Goal: Task Accomplishment & Management: Use online tool/utility

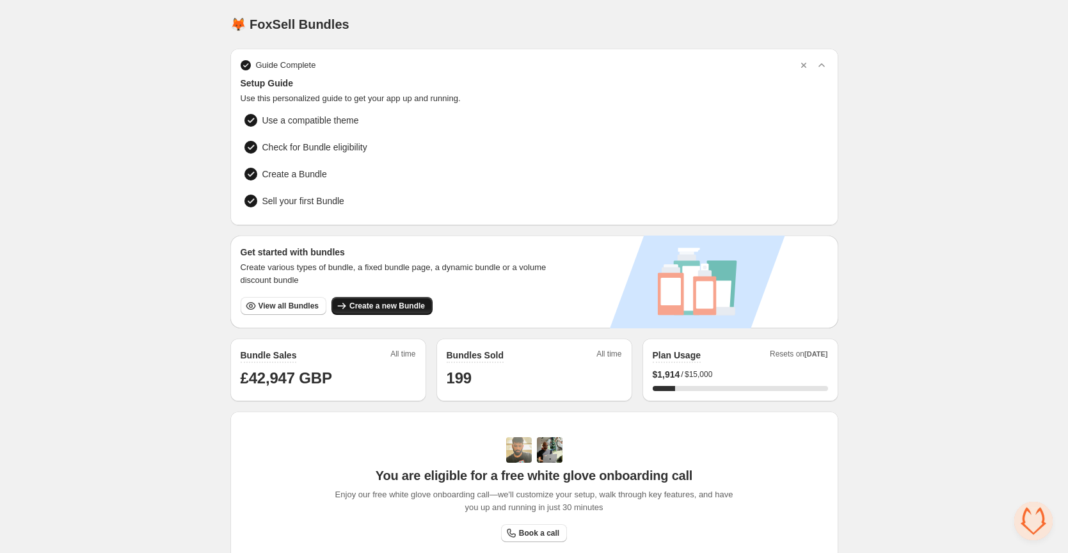
click at [375, 302] on span "Create a new Bundle" at bounding box center [388, 306] width 76 height 10
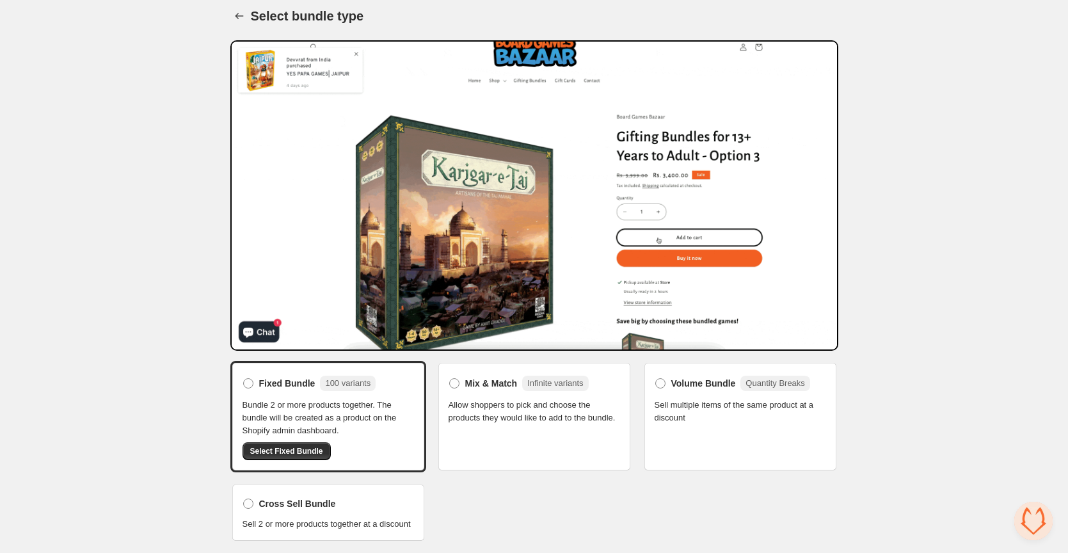
scroll to position [21, 0]
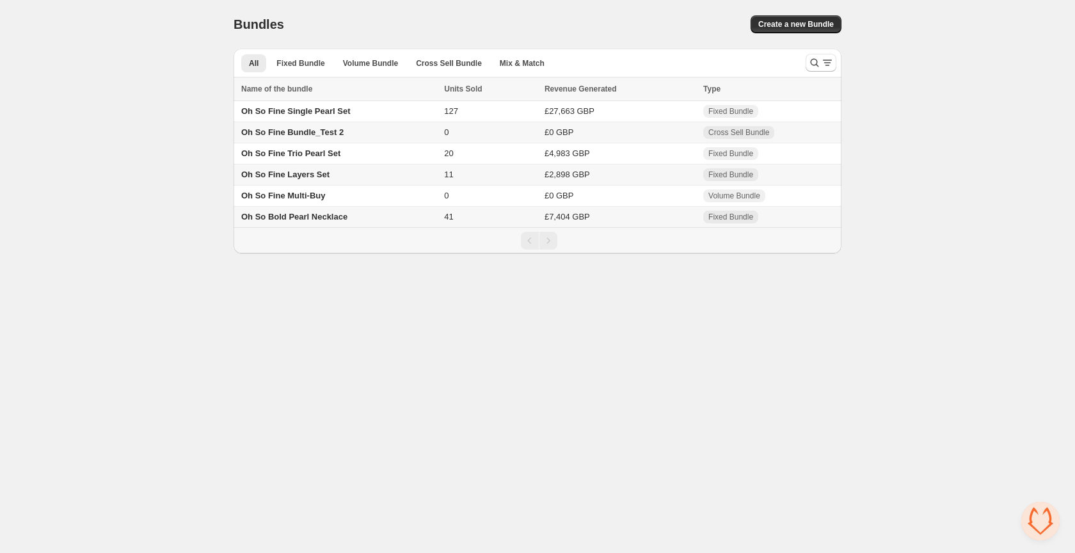
click at [285, 217] on span "Oh So Bold Pearl Necklace" at bounding box center [294, 217] width 106 height 10
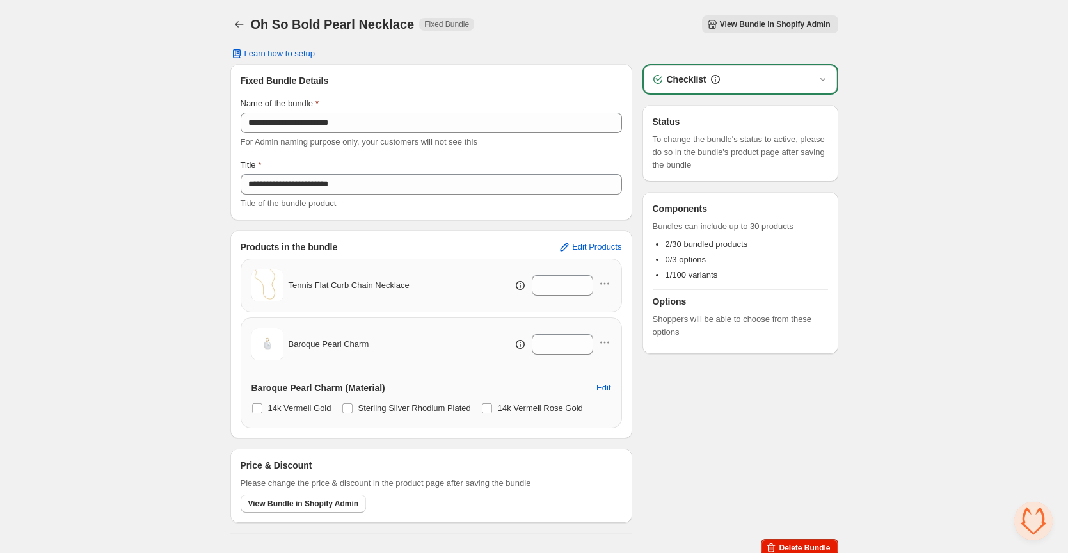
scroll to position [9, 0]
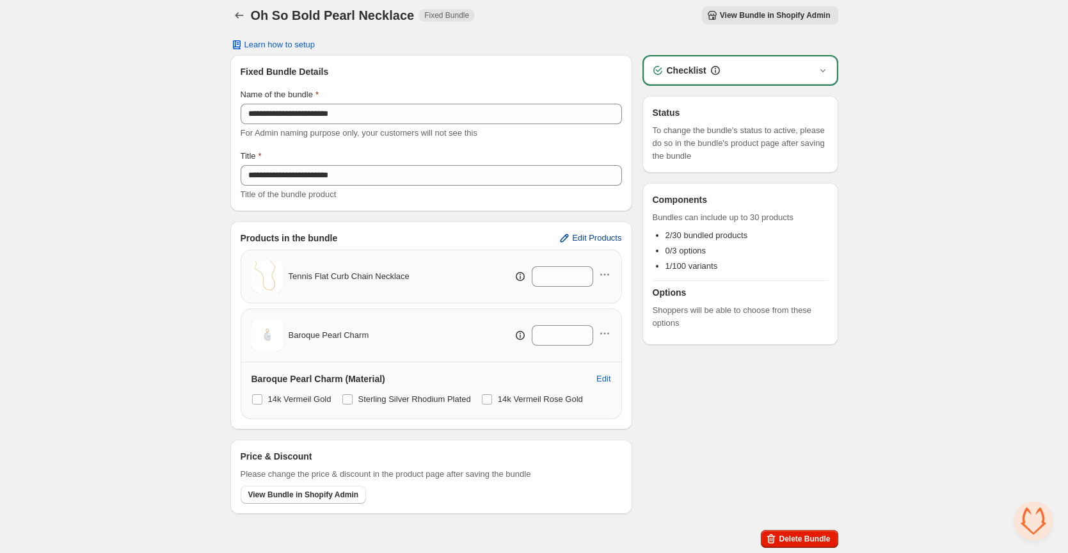
click at [577, 236] on span "Edit Products" at bounding box center [596, 238] width 49 height 10
